Goal: Check status: Check status

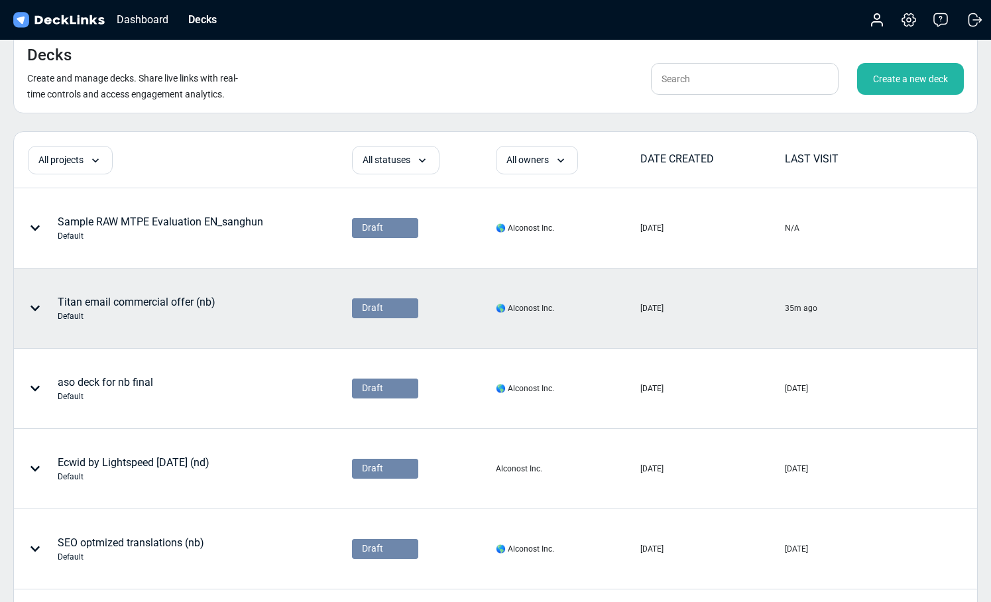
click at [129, 298] on div "Titan email commercial offer (nb) Default" at bounding box center [137, 308] width 158 height 28
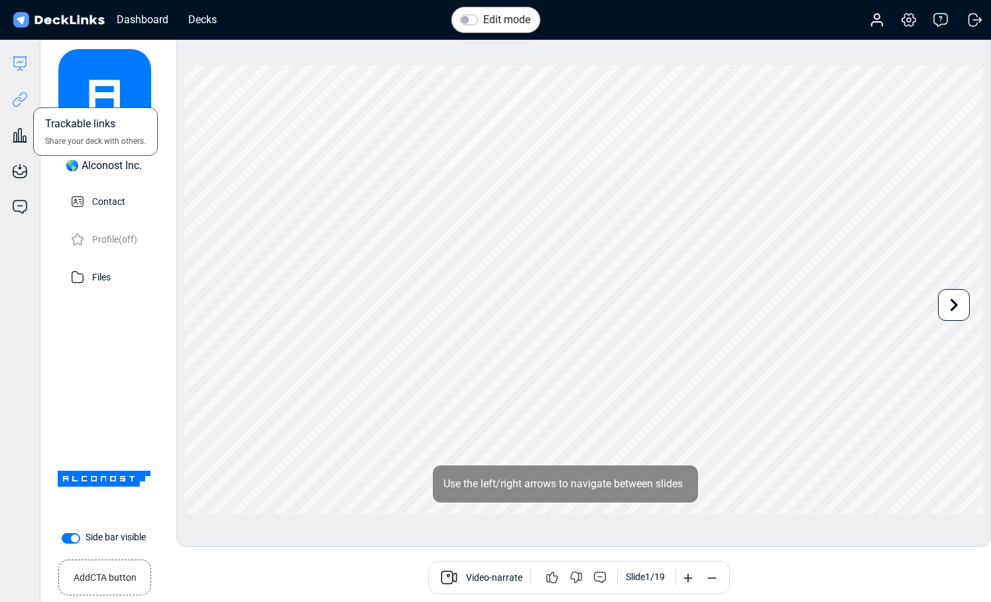
click at [20, 97] on icon at bounding box center [17, 102] width 9 height 10
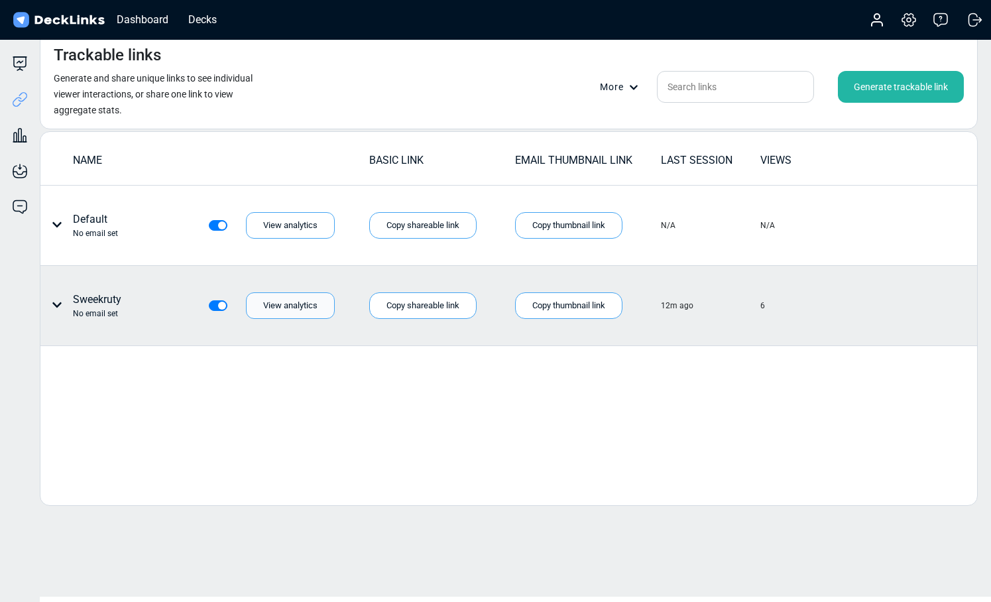
click at [288, 300] on div "View analytics" at bounding box center [290, 305] width 89 height 27
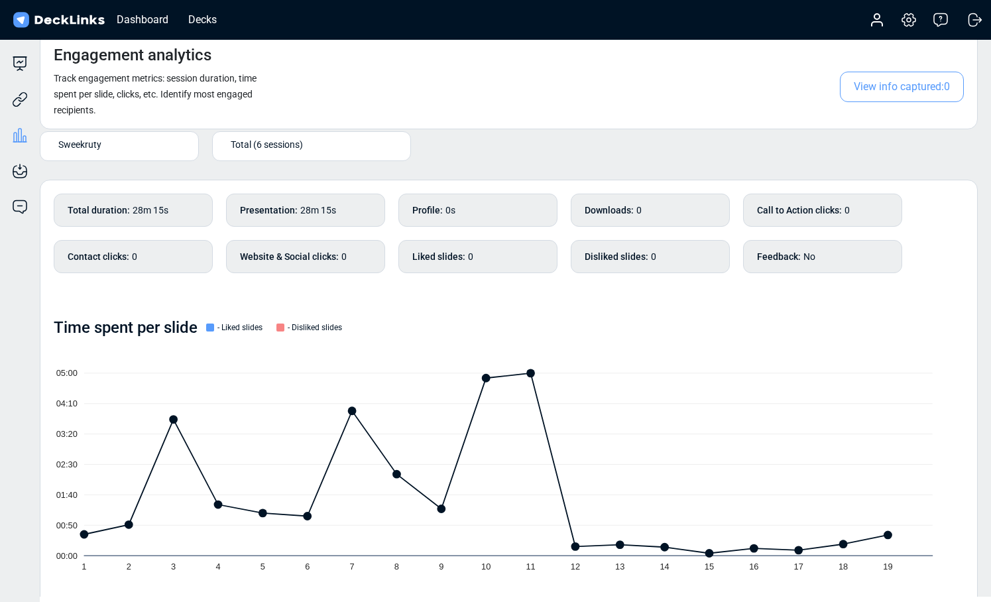
scroll to position [1, 0]
click at [296, 152] on div "Total (6 sessions)" at bounding box center [312, 145] width 172 height 22
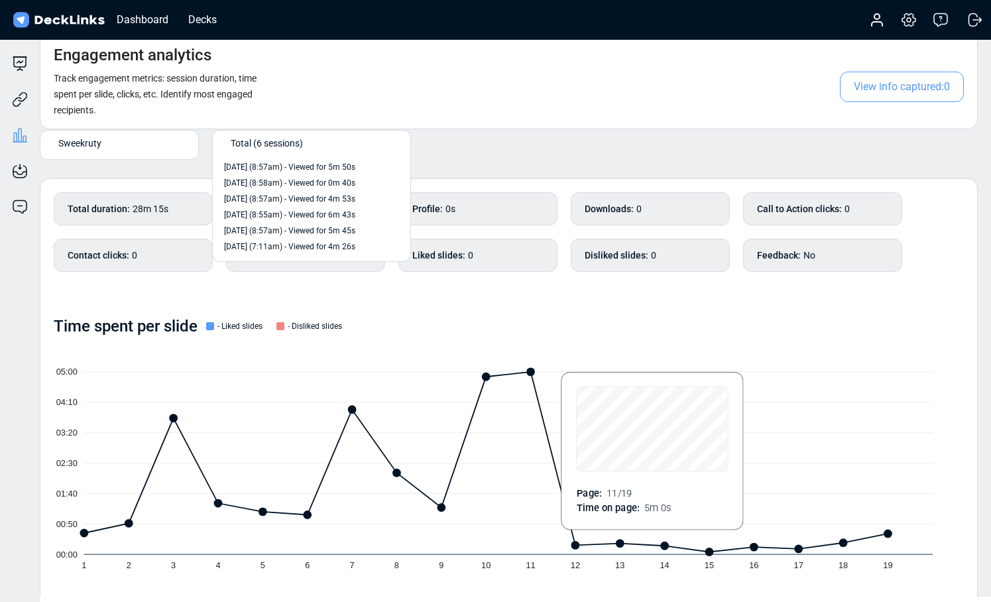
scroll to position [0, 0]
click at [541, 119] on div "Engagement analytics Track engagement metrics: session duration, time spent per…" at bounding box center [509, 80] width 938 height 97
